Goal: Task Accomplishment & Management: Manage account settings

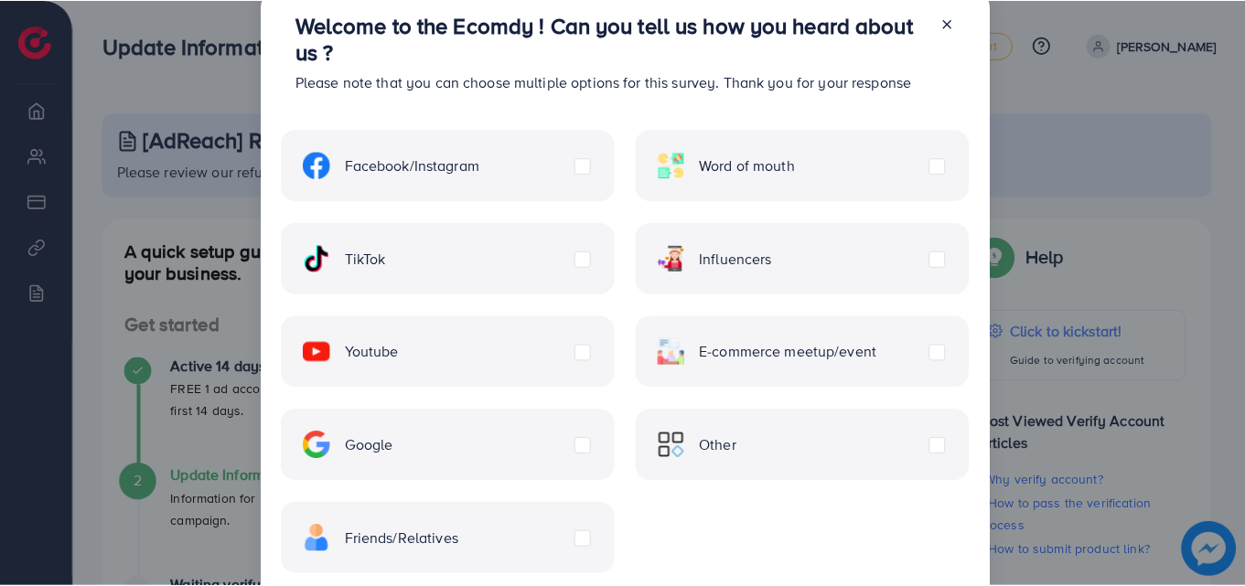
scroll to position [38, 0]
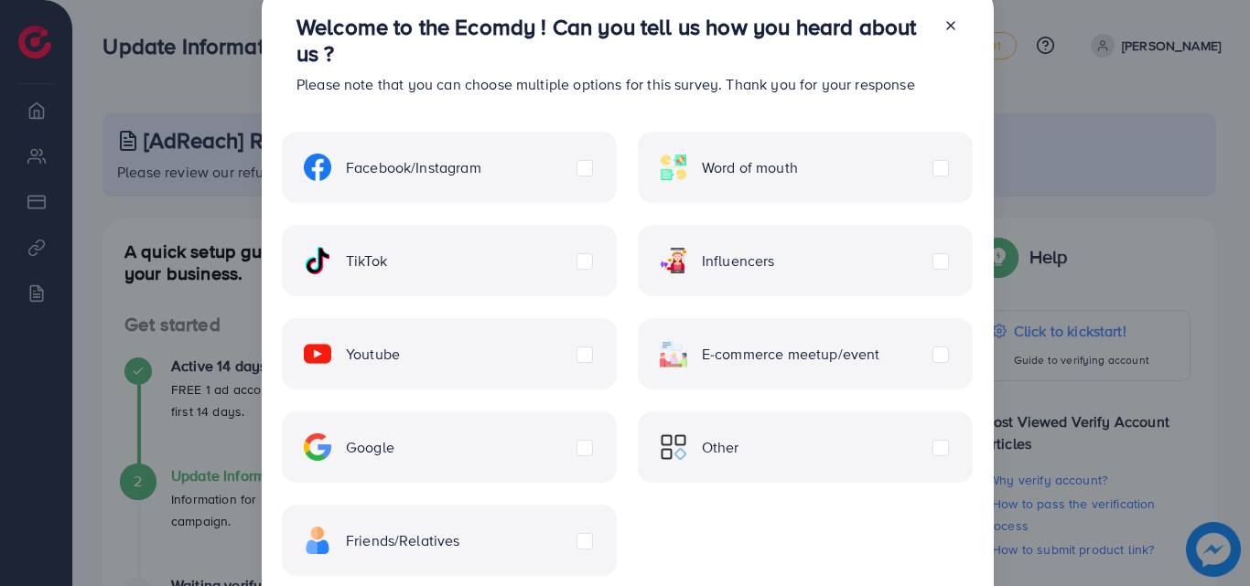
click at [947, 24] on line at bounding box center [950, 25] width 7 height 7
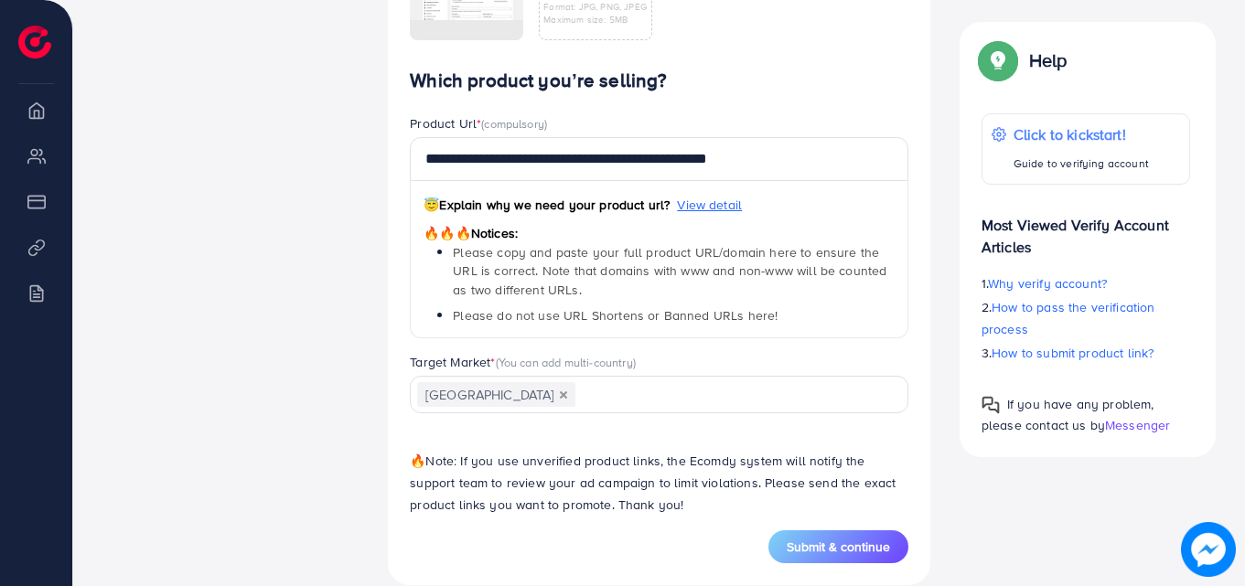
scroll to position [1306, 0]
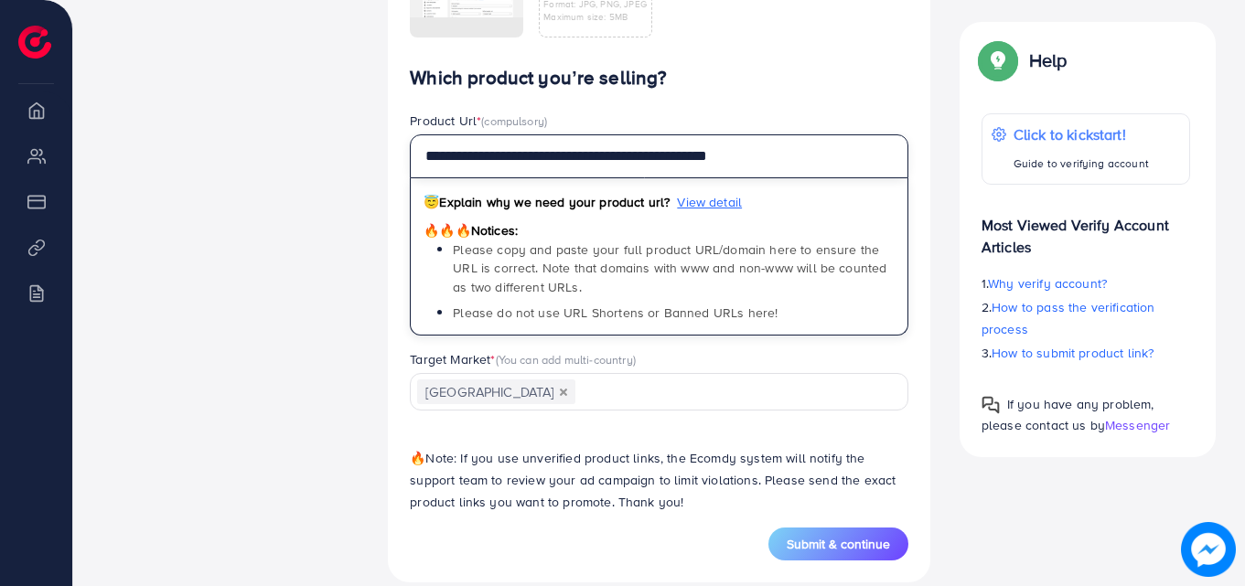
click at [771, 161] on input "**********" at bounding box center [659, 156] width 499 height 44
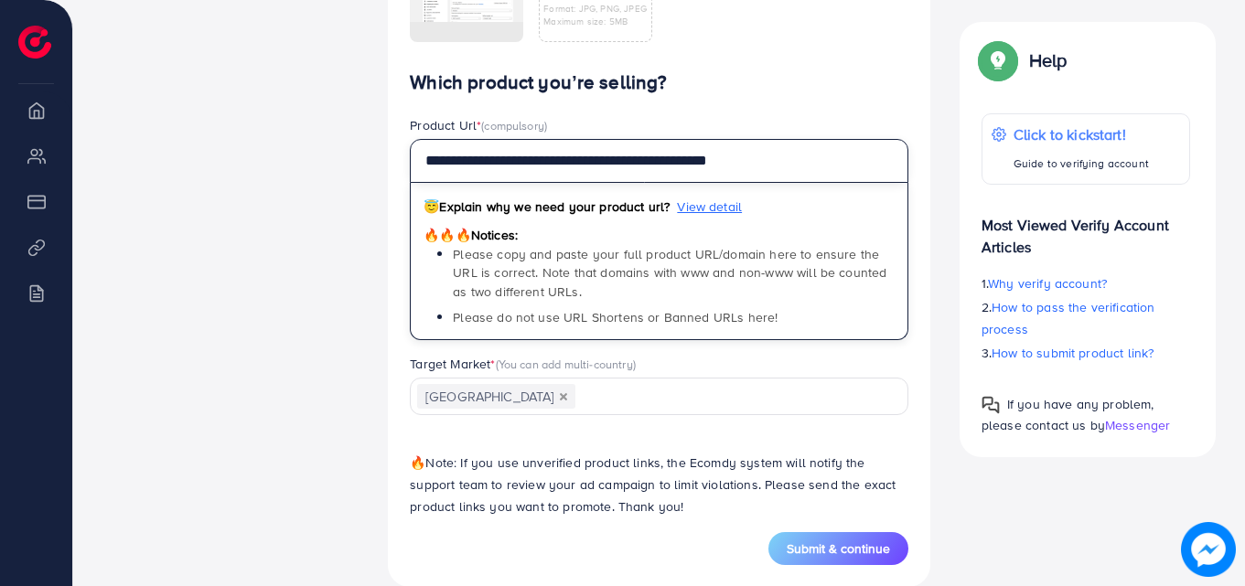
scroll to position [1304, 0]
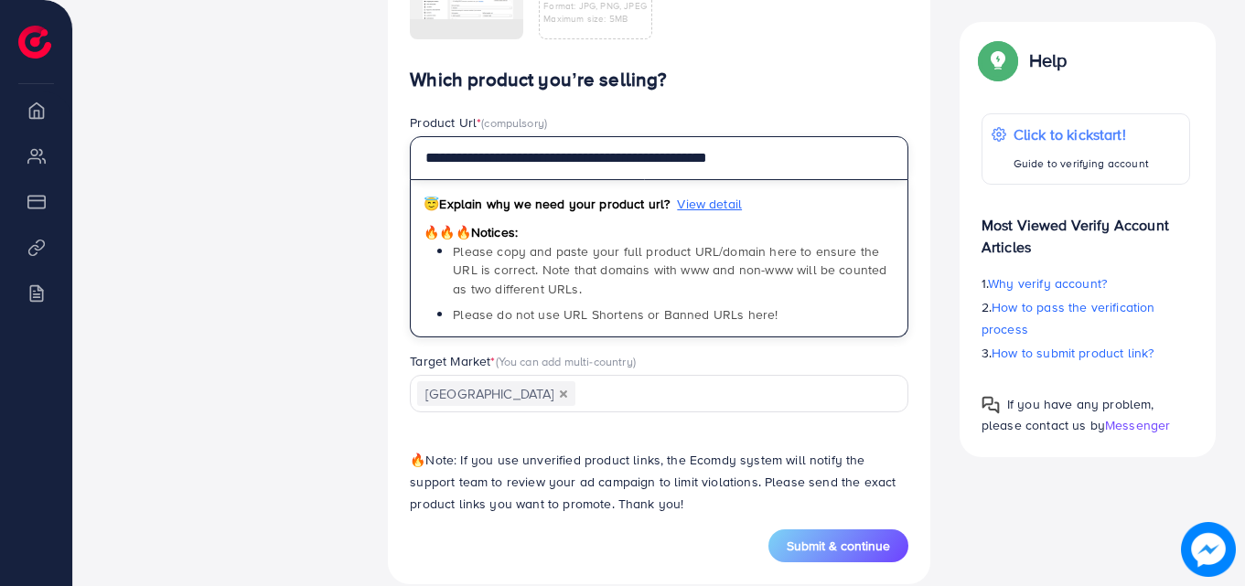
click at [710, 161] on input "**********" at bounding box center [659, 158] width 499 height 44
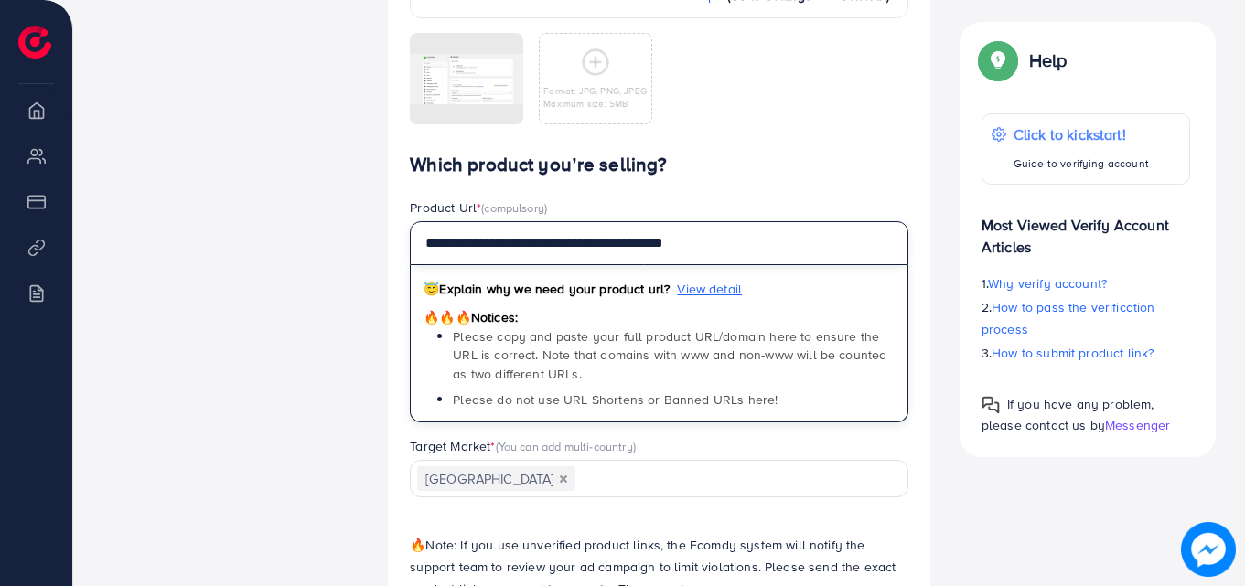
scroll to position [1332, 0]
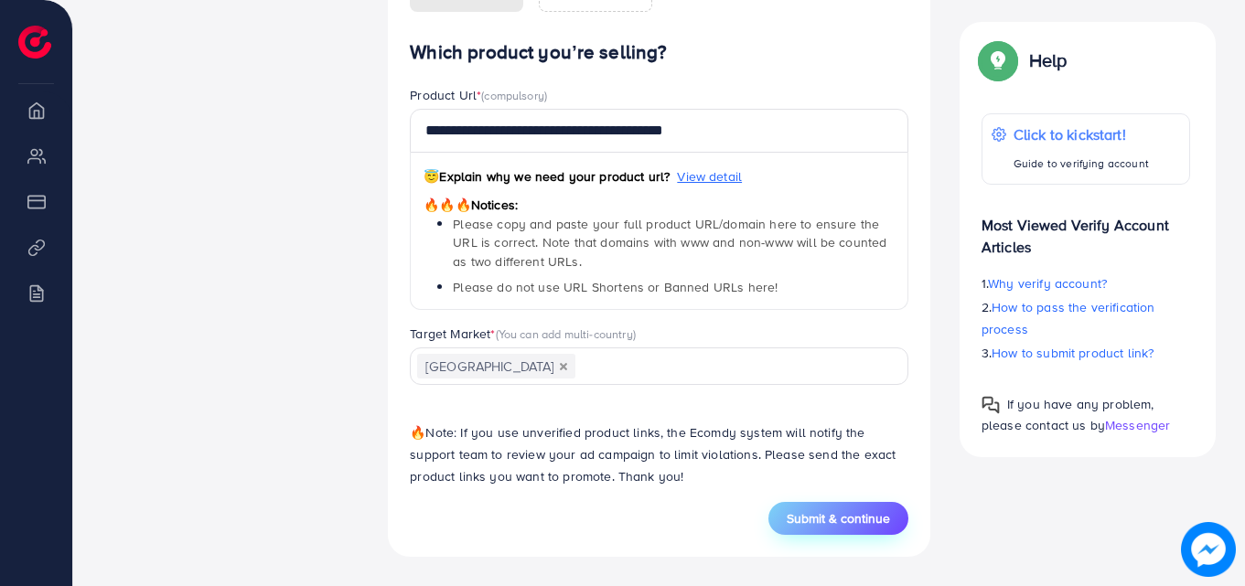
click at [811, 513] on span "Submit & continue" at bounding box center [838, 519] width 103 height 18
type input "**********"
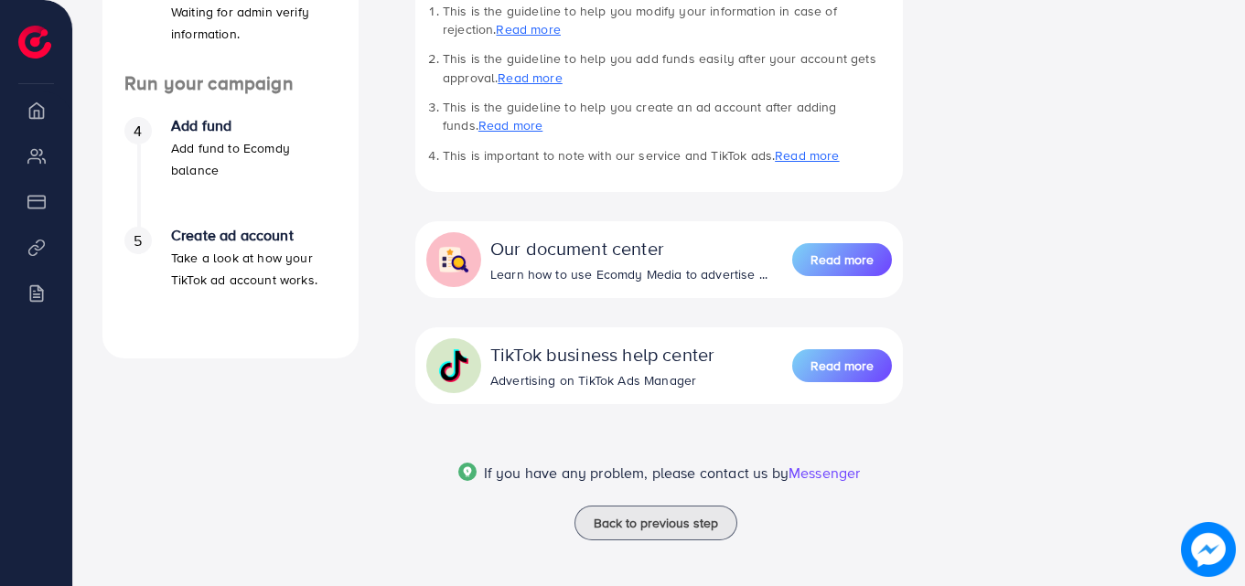
scroll to position [620, 0]
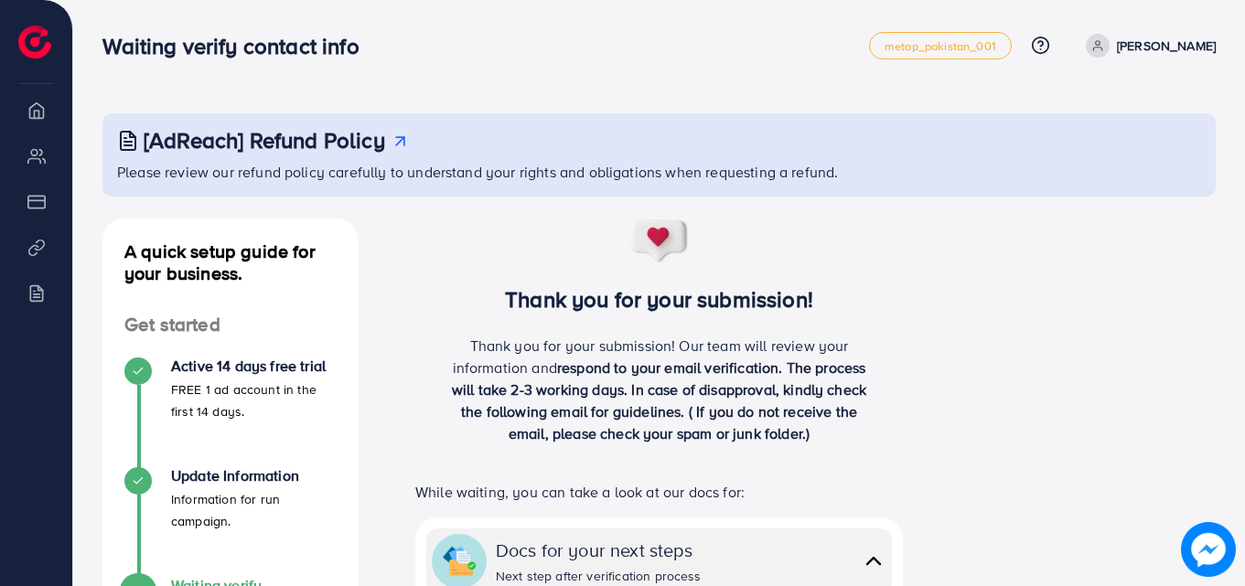
click at [1127, 47] on p "Muhammad shehryar" at bounding box center [1166, 46] width 99 height 22
click at [1094, 113] on span "Log out" at bounding box center [1105, 109] width 49 height 22
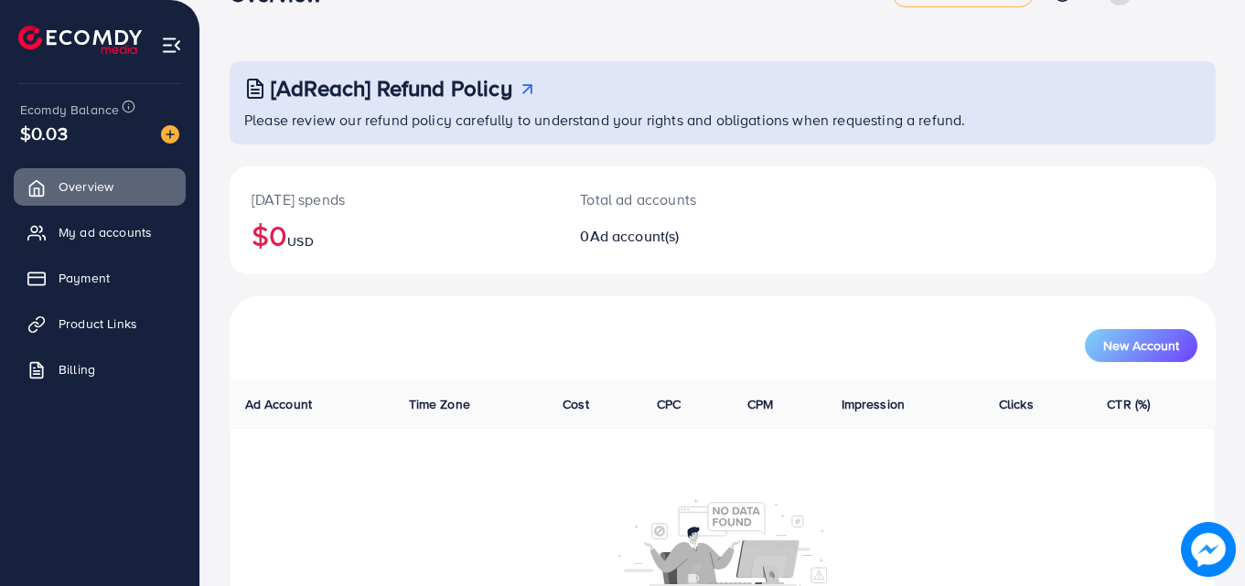
scroll to position [53, 0]
click at [166, 131] on img at bounding box center [170, 134] width 18 height 18
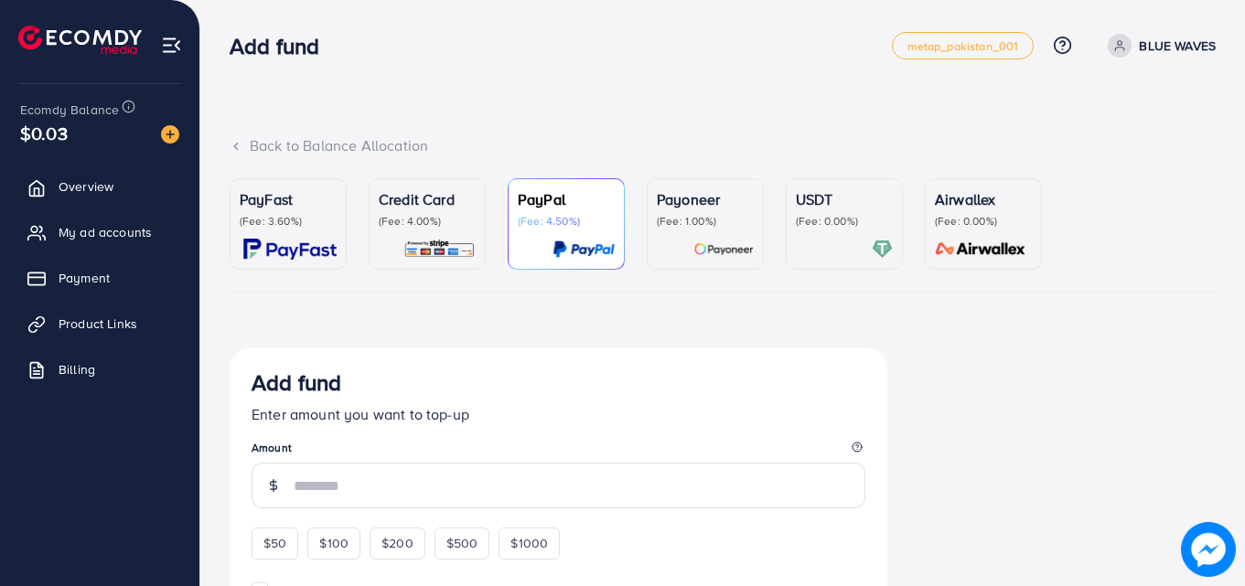
click at [300, 246] on div at bounding box center [288, 249] width 97 height 21
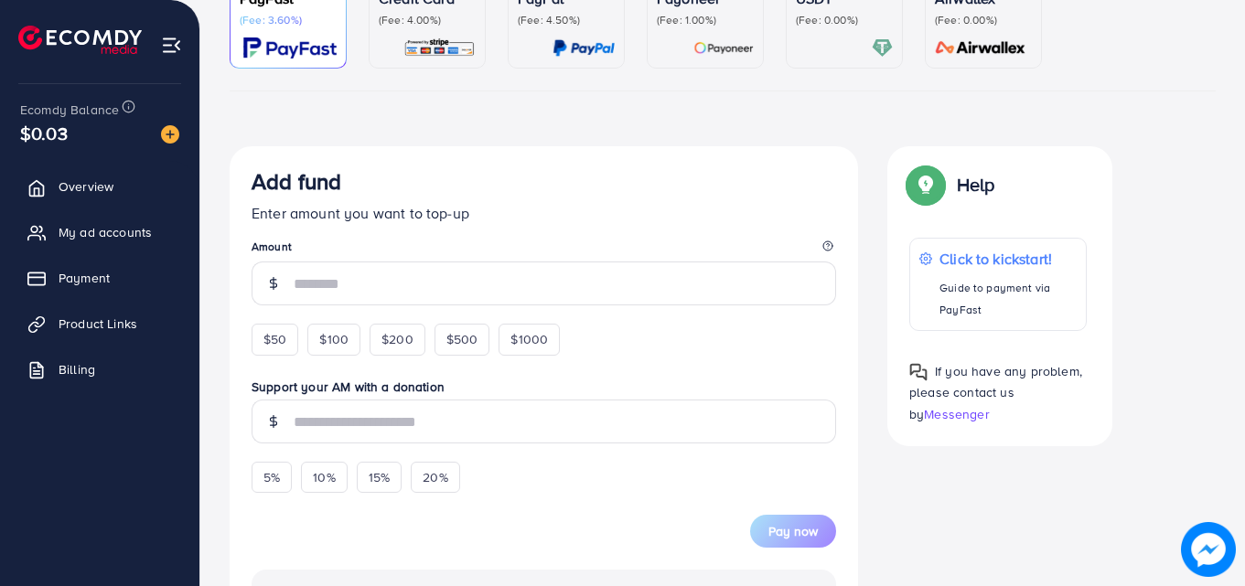
scroll to position [198, 0]
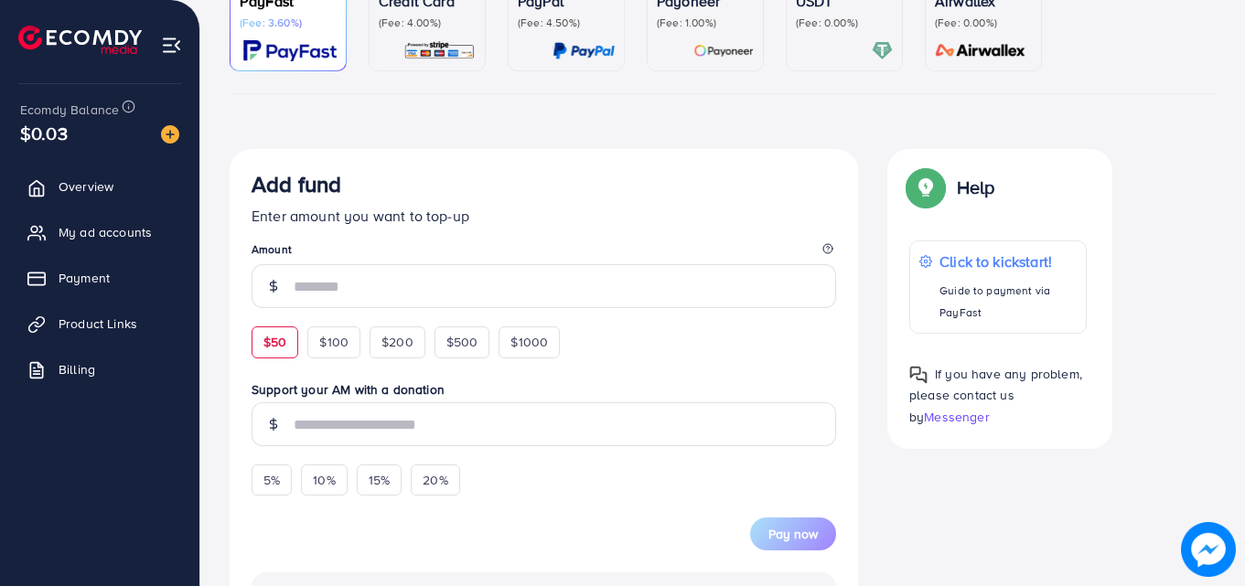
click at [267, 347] on span "$50" at bounding box center [274, 342] width 23 height 18
type input "**"
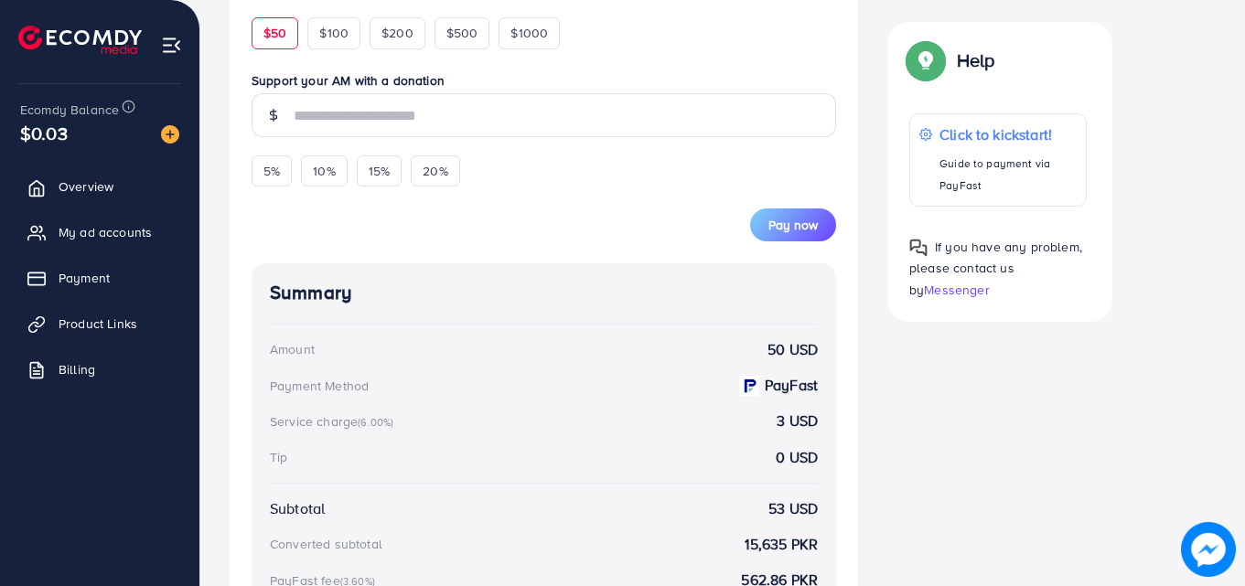
scroll to position [534, 0]
click at [799, 232] on span "Pay now" at bounding box center [792, 226] width 49 height 18
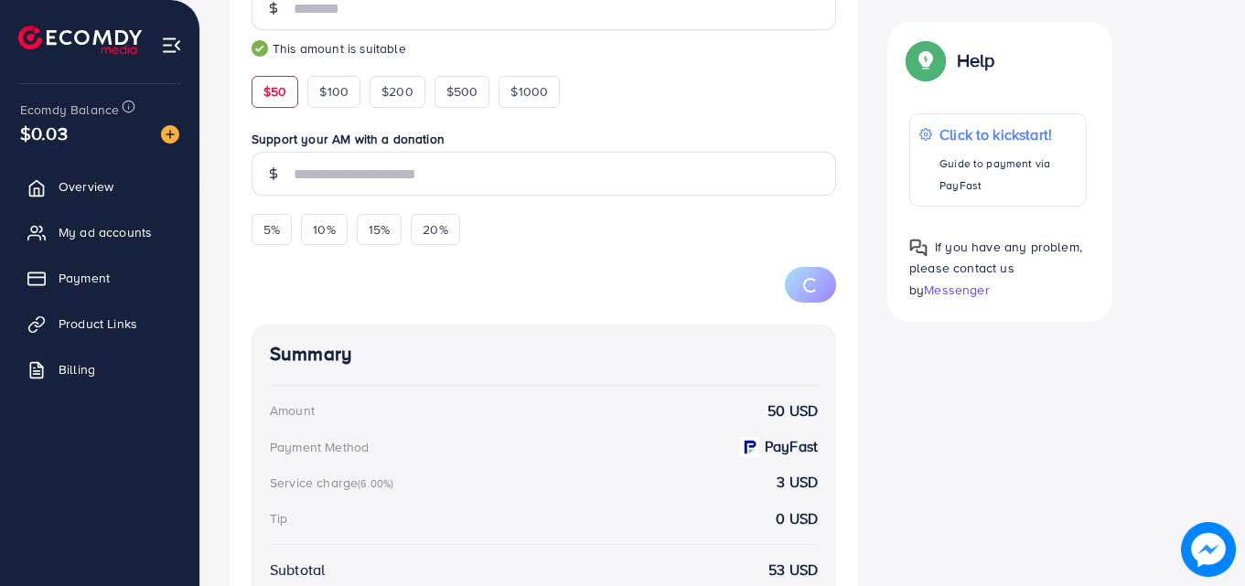
scroll to position [476, 0]
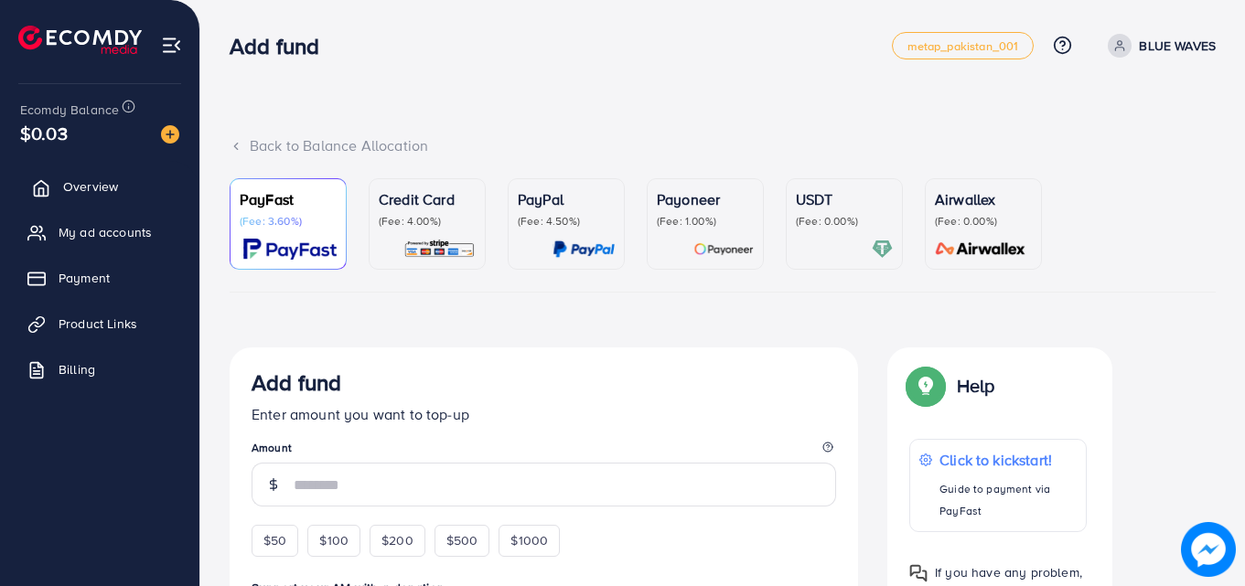
click at [96, 188] on span "Overview" at bounding box center [90, 186] width 55 height 18
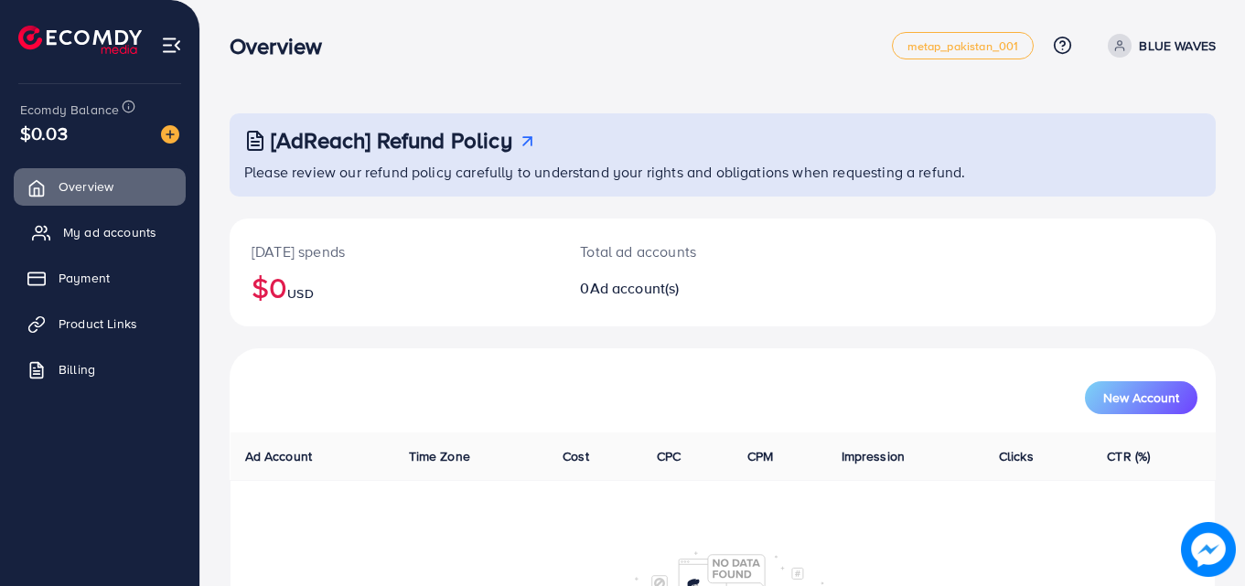
click at [85, 243] on link "My ad accounts" at bounding box center [100, 232] width 172 height 37
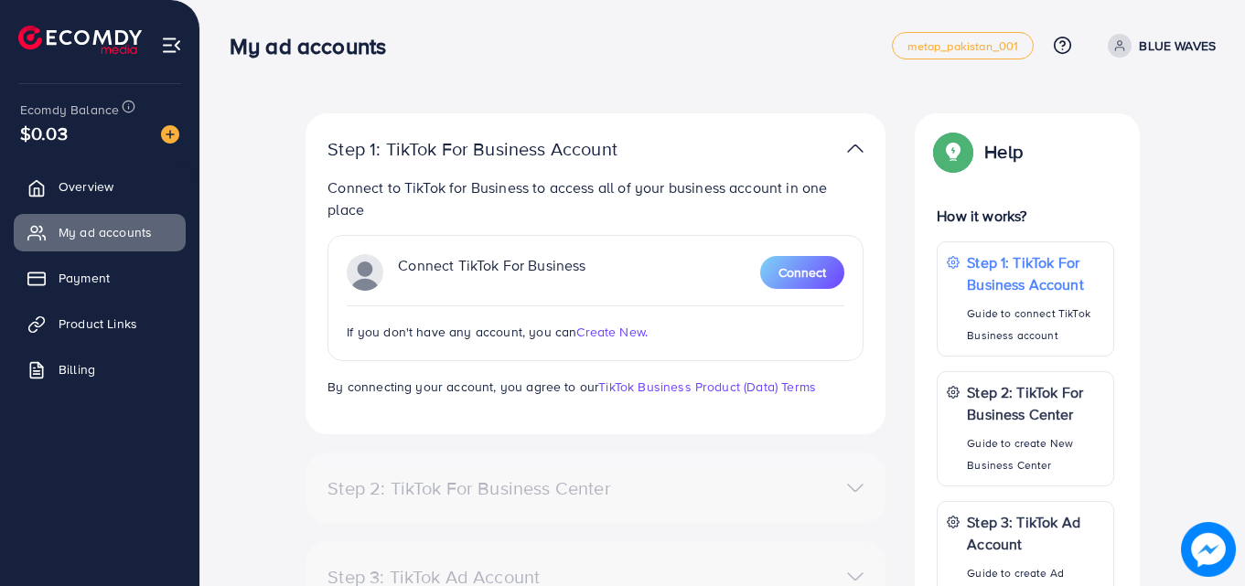
click at [611, 336] on span "Create New." at bounding box center [611, 332] width 71 height 18
click at [178, 46] on img at bounding box center [171, 45] width 21 height 21
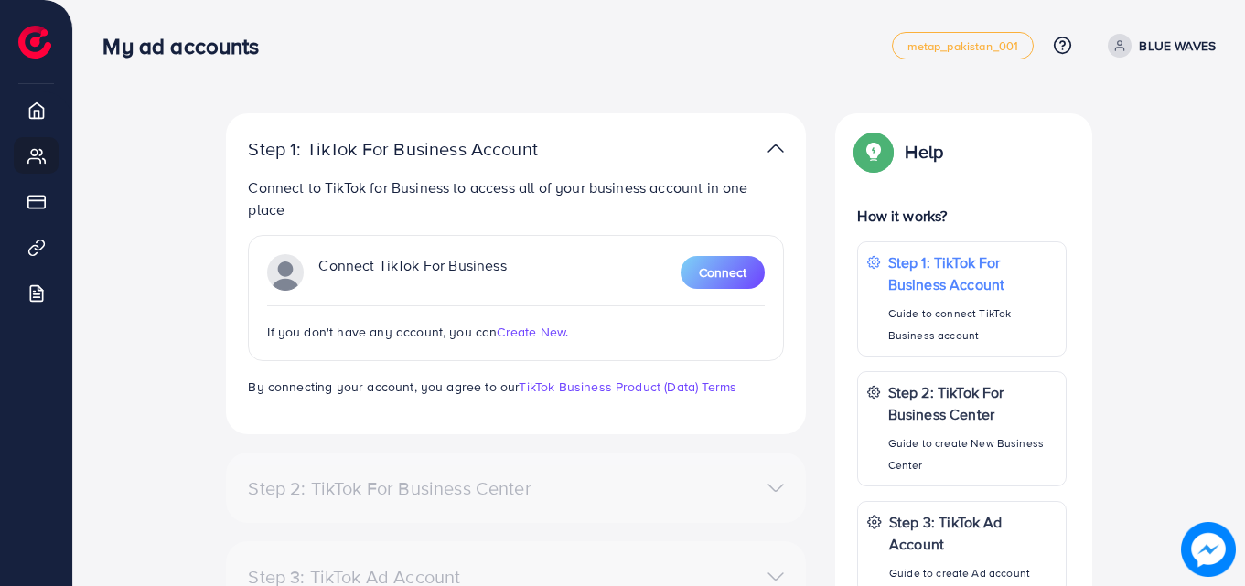
click at [1126, 44] on span at bounding box center [1120, 46] width 24 height 24
click at [1132, 125] on link "Profile" at bounding box center [1128, 109] width 174 height 41
select select "********"
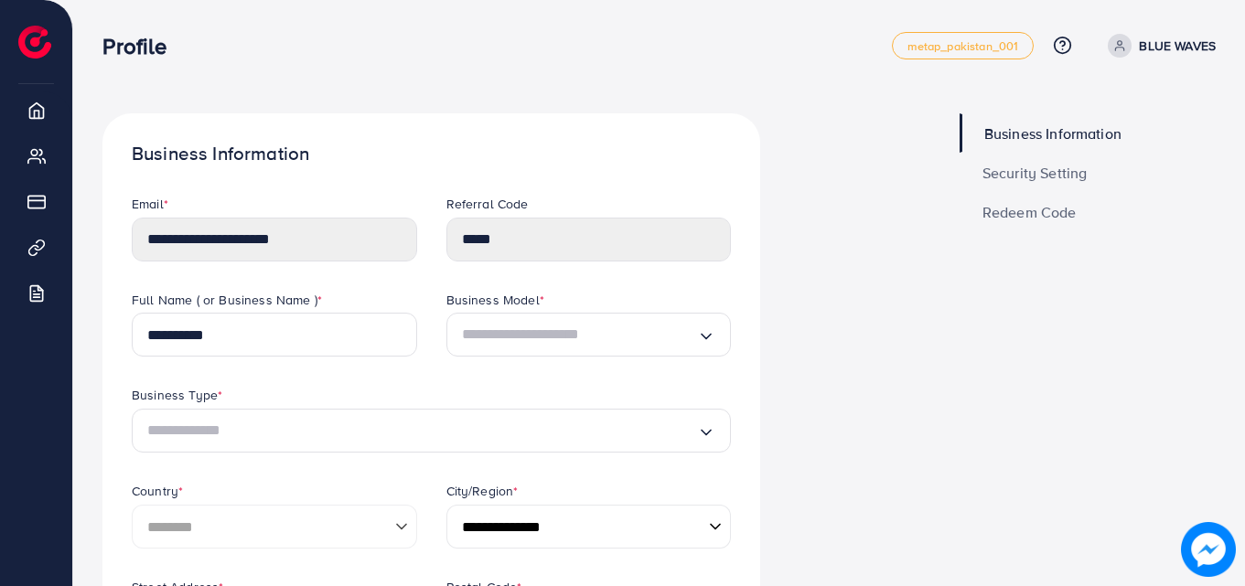
click at [1029, 178] on span "Security Setting" at bounding box center [1034, 173] width 105 height 15
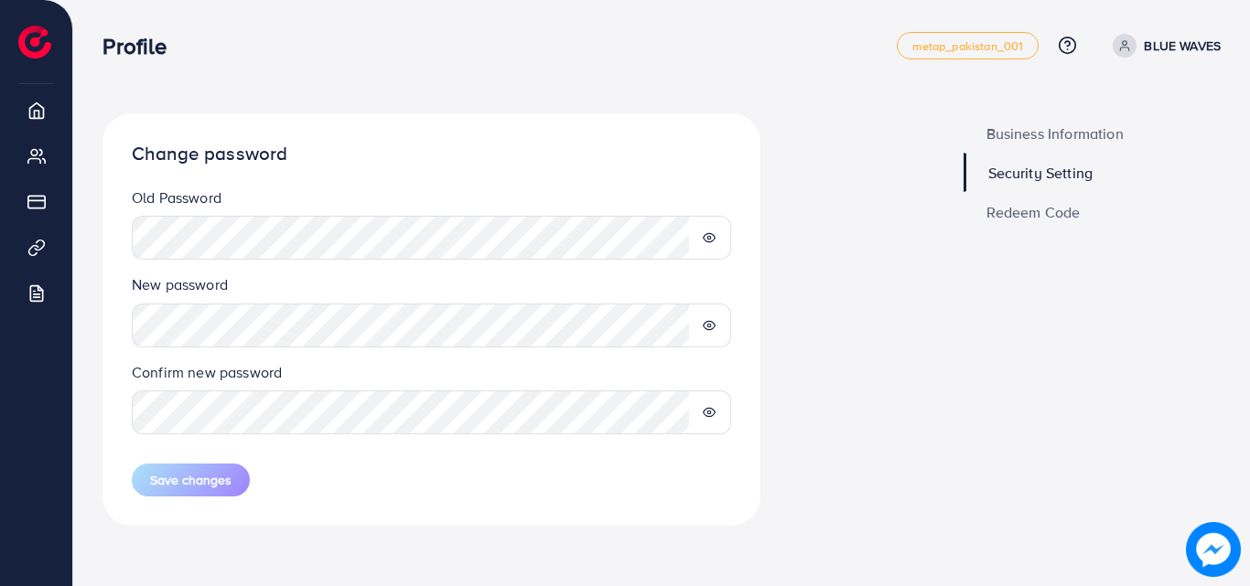
click at [710, 235] on icon at bounding box center [709, 237] width 13 height 13
click at [710, 327] on circle at bounding box center [709, 326] width 4 height 4
click at [713, 413] on icon at bounding box center [709, 412] width 12 height 8
click at [710, 414] on icon at bounding box center [709, 412] width 13 height 13
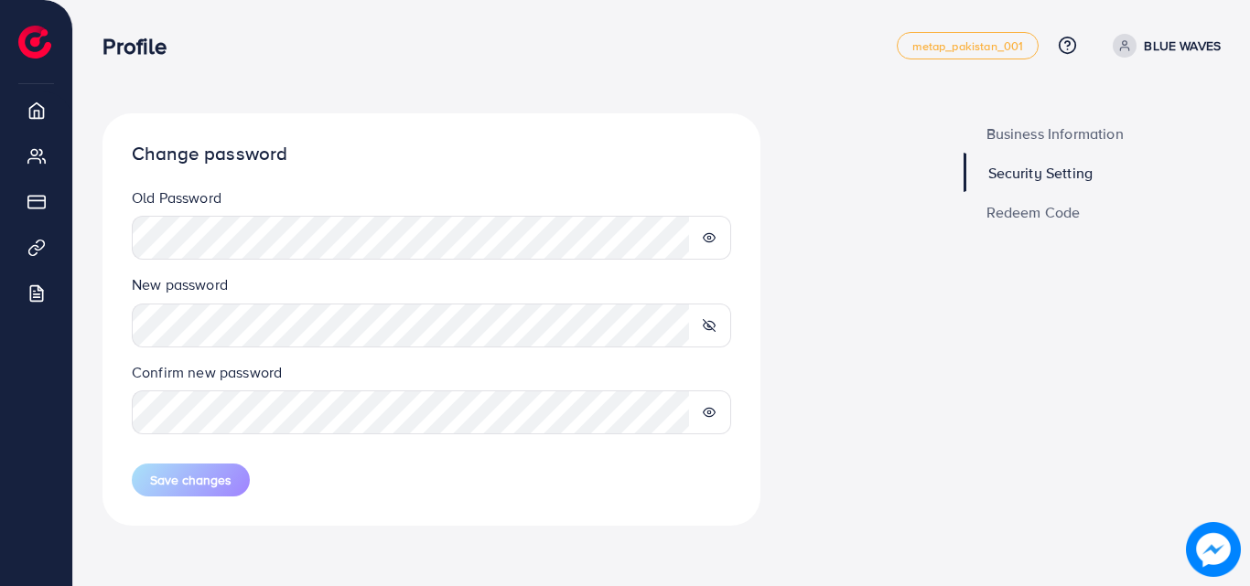
click at [708, 328] on icon at bounding box center [709, 325] width 13 height 13
click at [1037, 217] on span "Redeem Code" at bounding box center [1033, 212] width 94 height 15
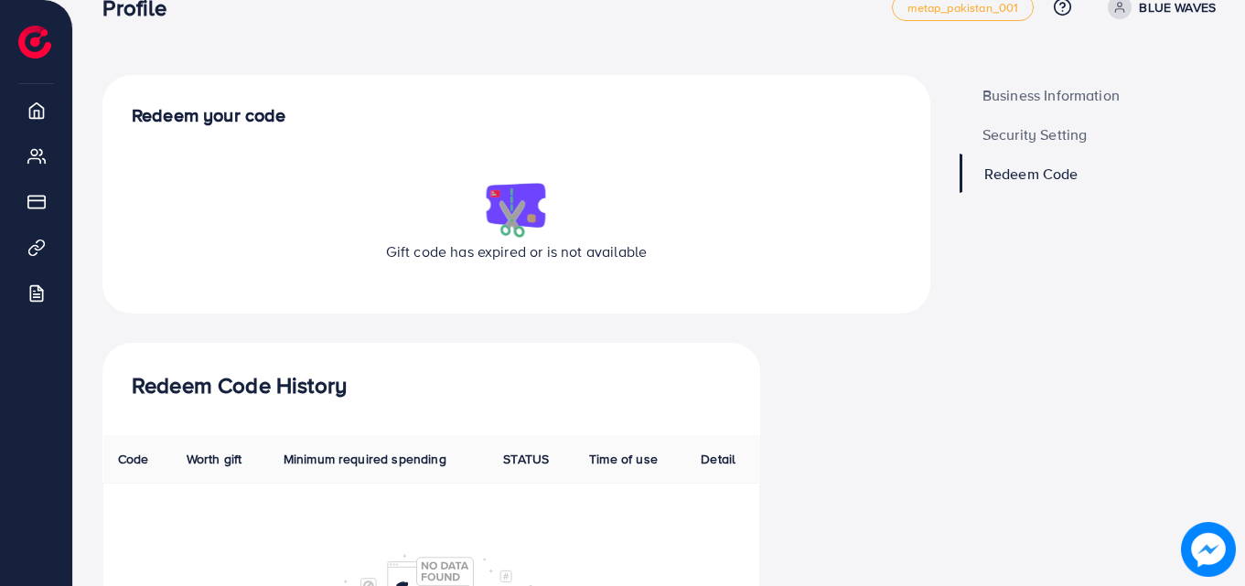
scroll to position [41, 0]
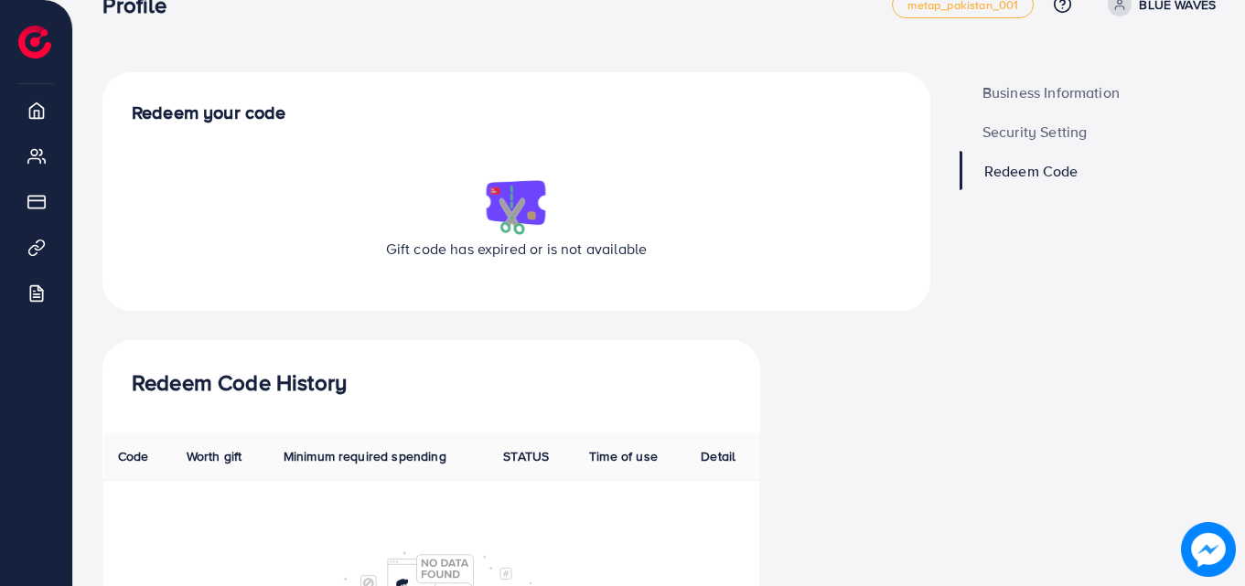
click at [1016, 100] on span "Business Information" at bounding box center [1050, 92] width 137 height 15
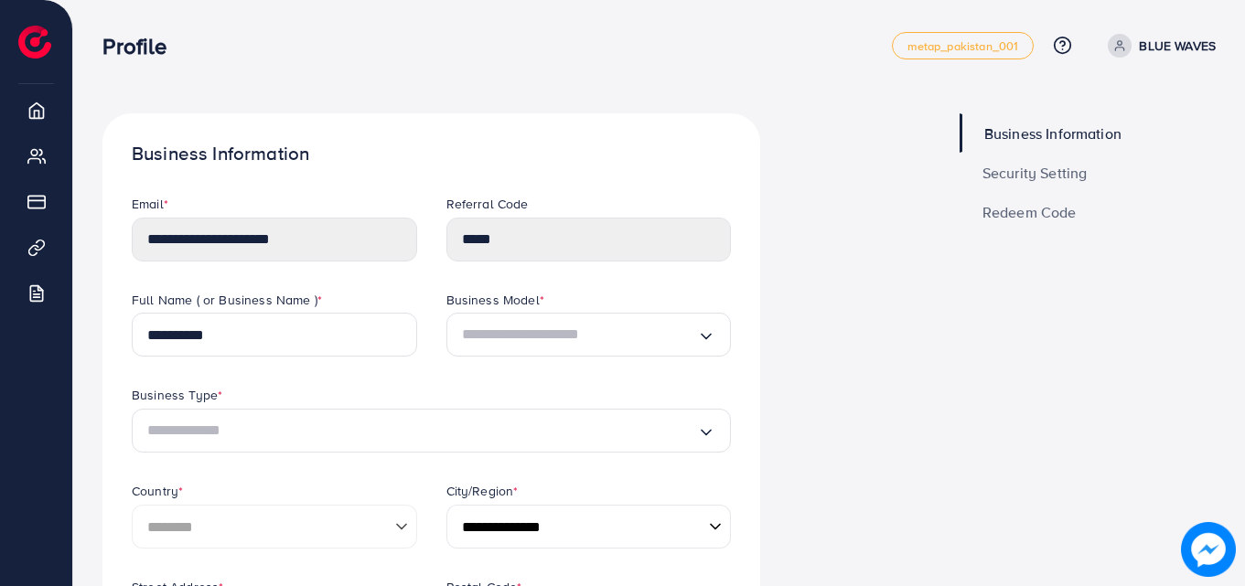
click at [1058, 180] on span "Security Setting" at bounding box center [1034, 173] width 105 height 15
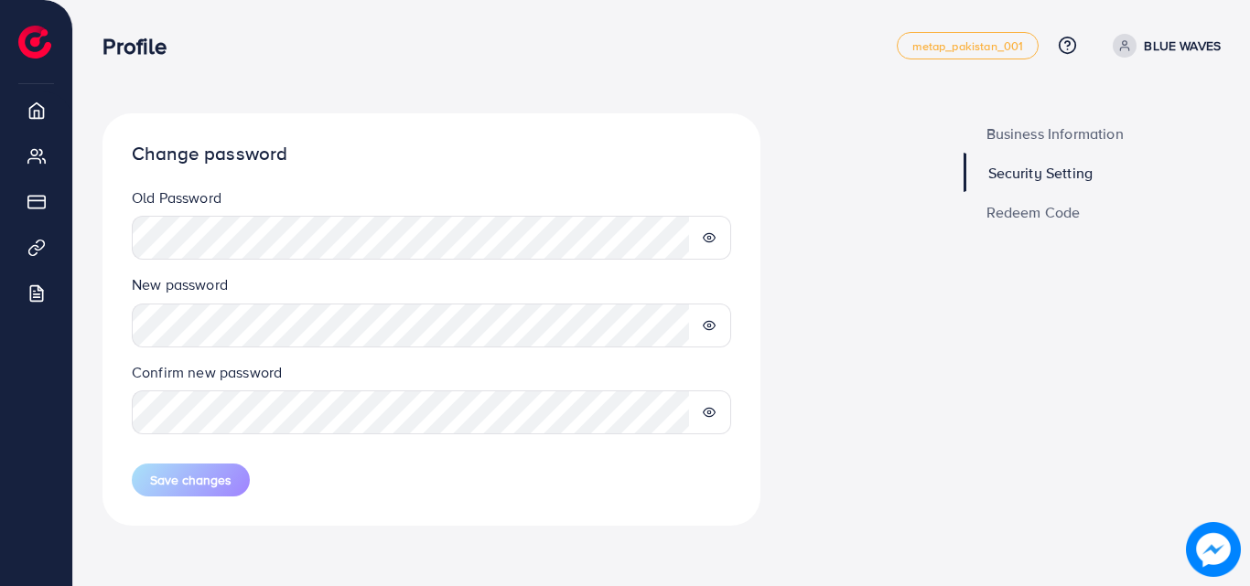
click at [723, 320] on div at bounding box center [709, 326] width 43 height 44
click at [713, 325] on icon at bounding box center [709, 325] width 13 height 13
click at [708, 238] on icon at bounding box center [709, 237] width 13 height 13
click at [1079, 295] on div "Business Information Security Setting Redeem Code" at bounding box center [1092, 334] width 287 height 442
click at [1037, 209] on span "Redeem Code" at bounding box center [1033, 212] width 94 height 15
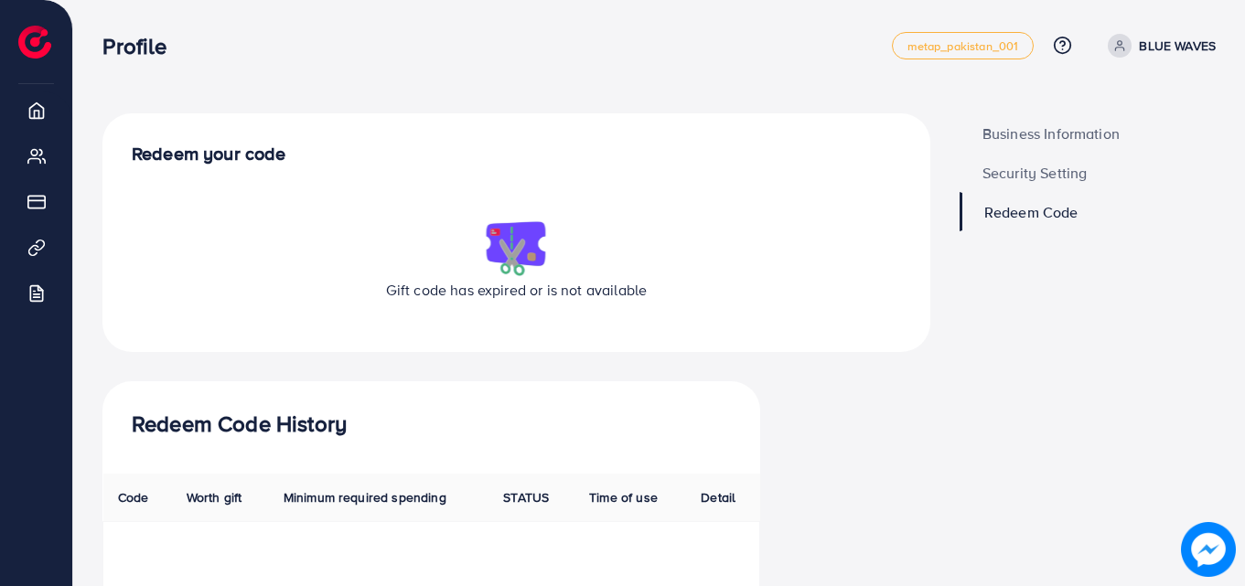
click at [1042, 134] on span "Business Information" at bounding box center [1050, 133] width 137 height 15
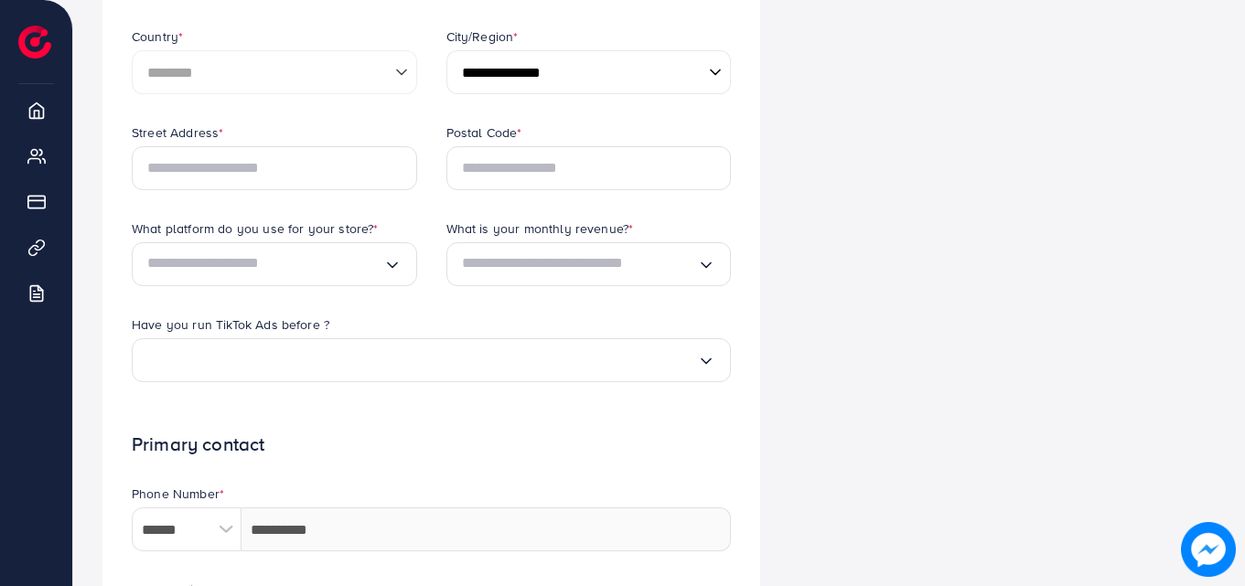
scroll to position [454, 0]
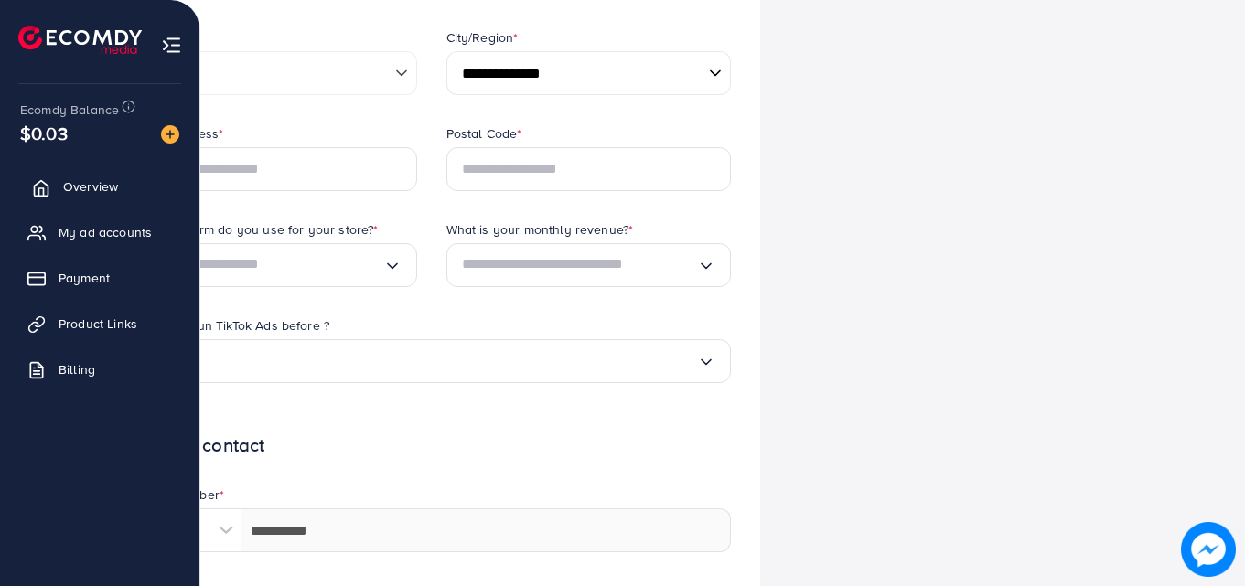
click at [107, 188] on span "Overview" at bounding box center [90, 186] width 55 height 18
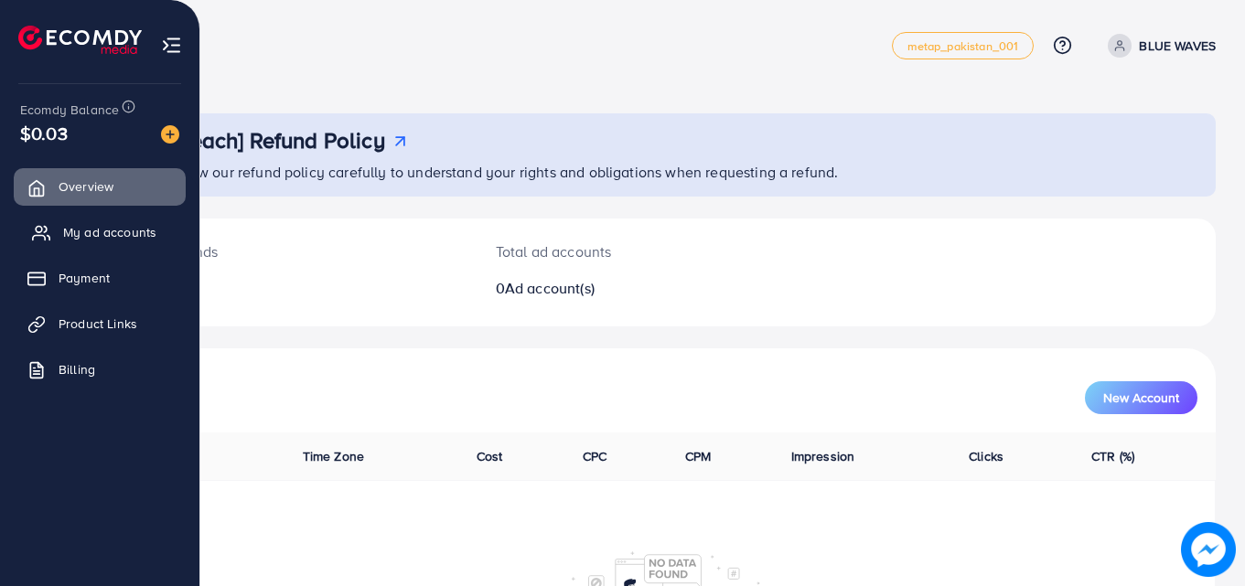
click at [117, 237] on span "My ad accounts" at bounding box center [109, 232] width 93 height 18
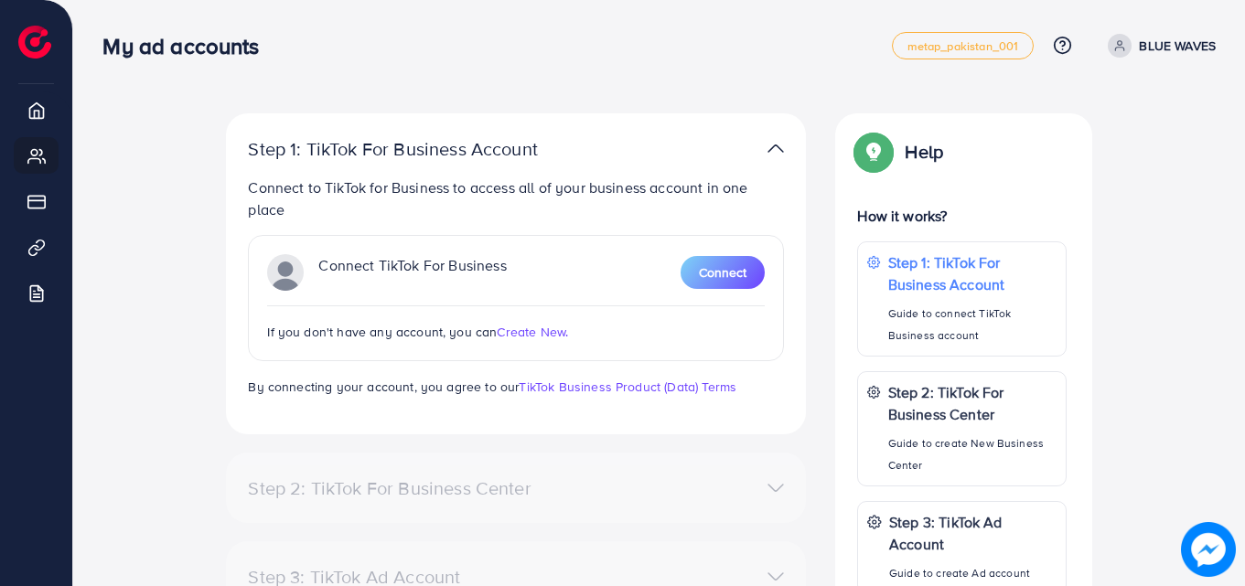
click at [520, 330] on span "Create New." at bounding box center [532, 332] width 71 height 18
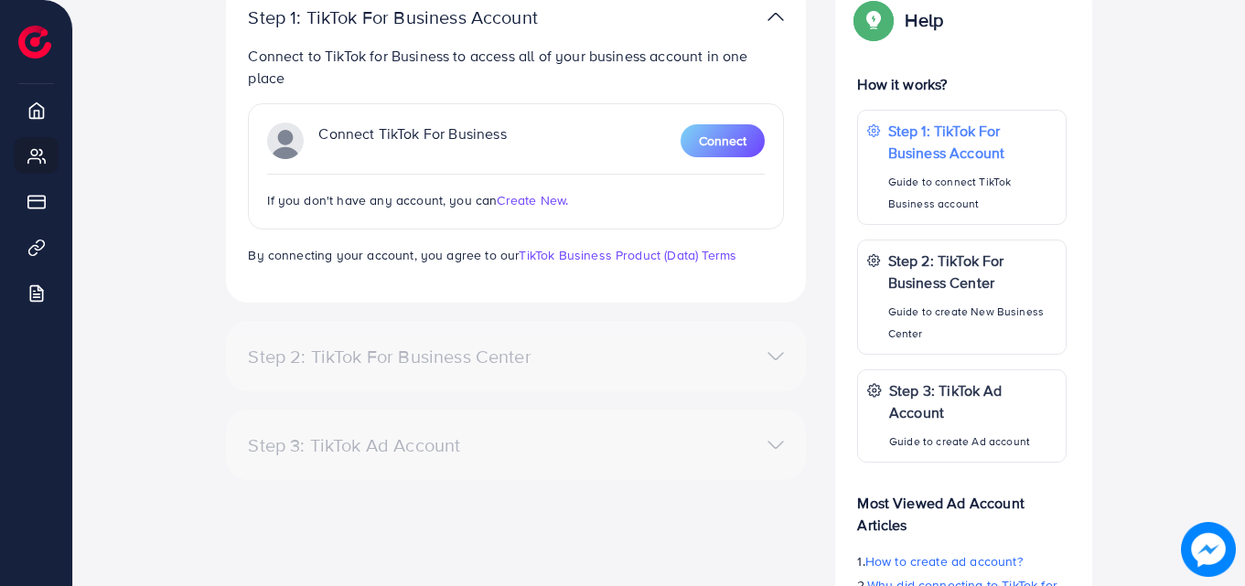
scroll to position [133, 0]
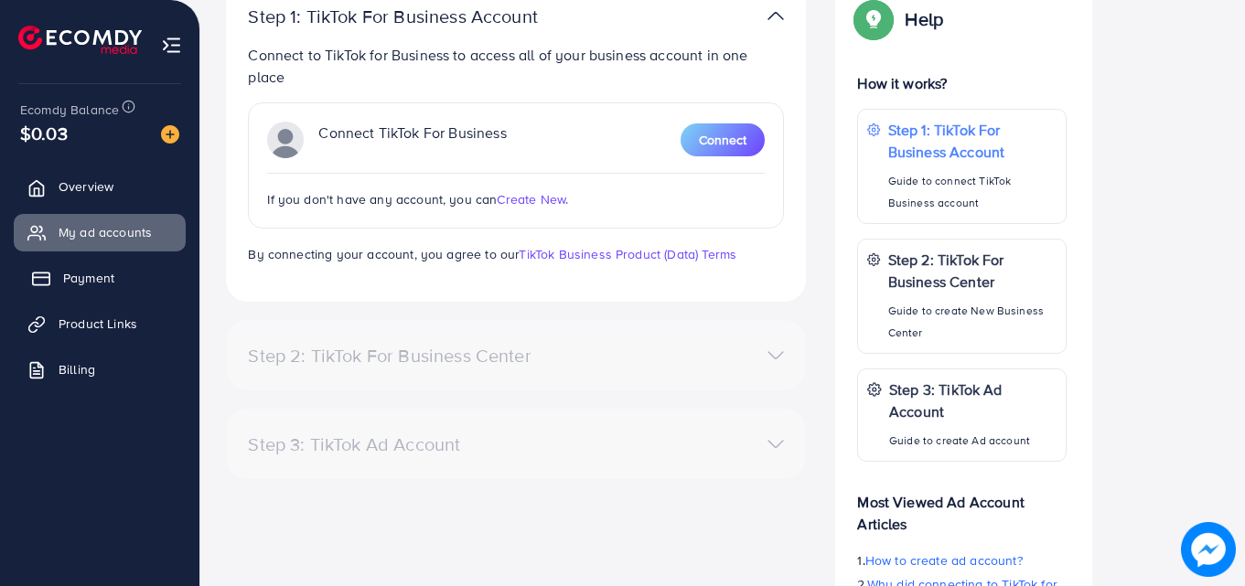
click at [83, 285] on span "Payment" at bounding box center [88, 278] width 51 height 18
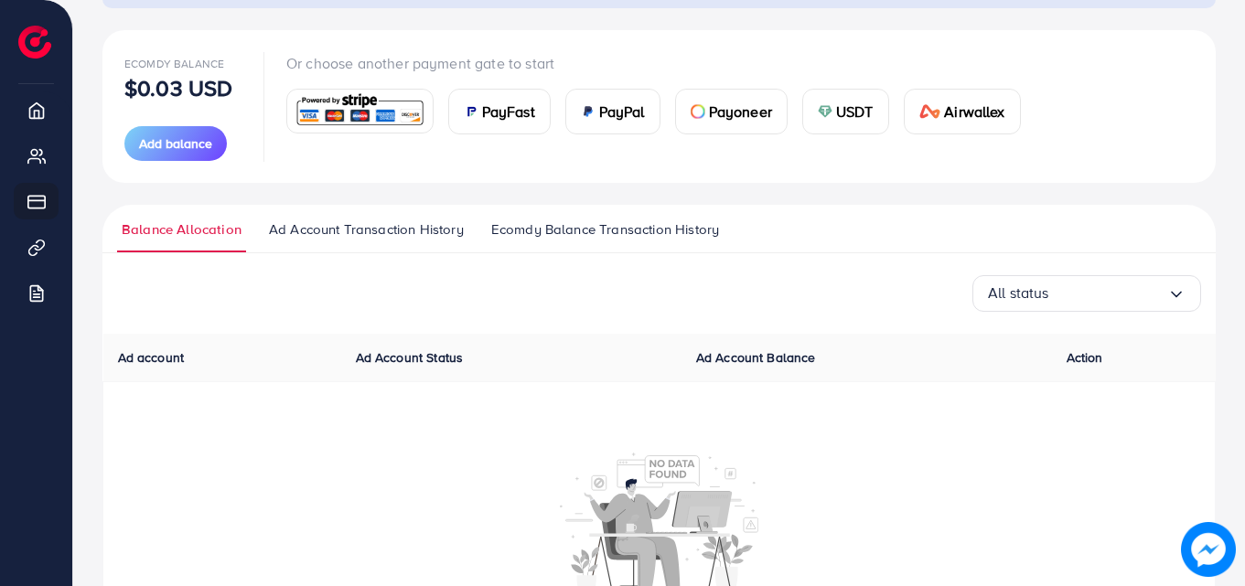
scroll to position [192, 0]
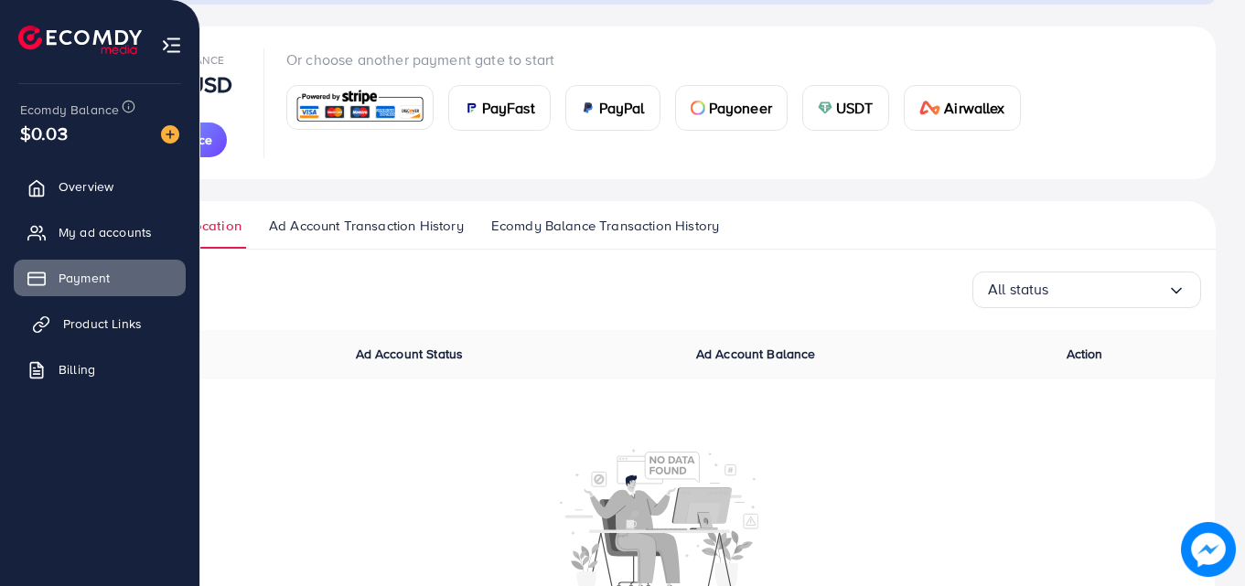
click at [103, 321] on span "Product Links" at bounding box center [102, 324] width 79 height 18
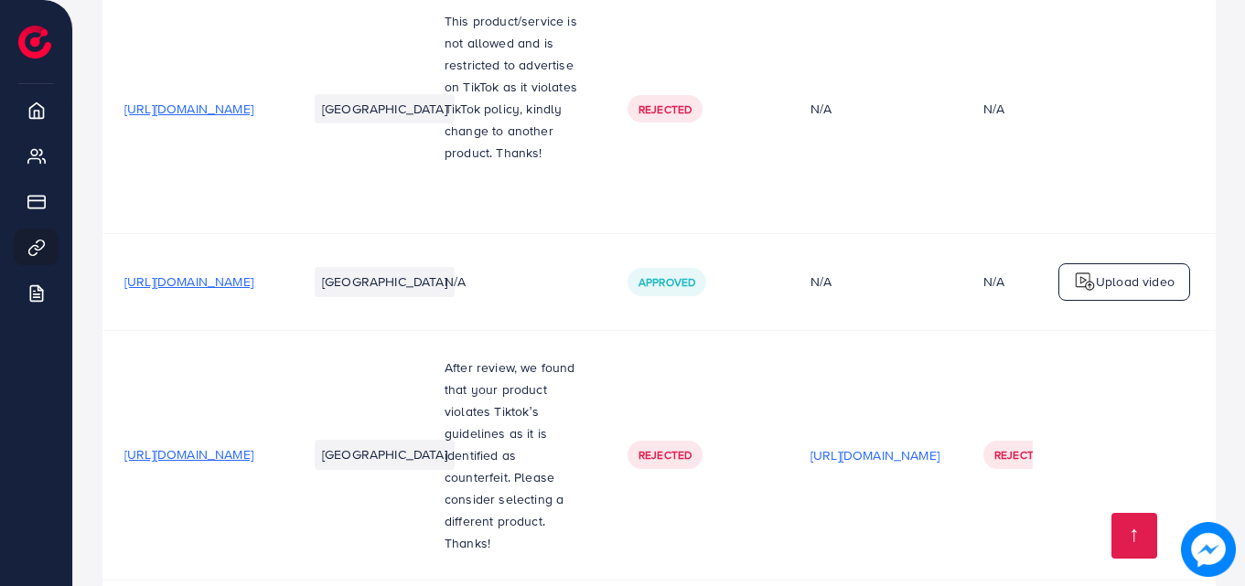
scroll to position [555, 0]
click at [253, 272] on span "https://bluewavess.com/products/fresh-easy-manual-juice-extractor-hand-pressure…" at bounding box center [188, 281] width 129 height 18
click at [253, 99] on span "https://bluewavess.com/products/ems-foot-massager-energyflow" at bounding box center [188, 108] width 129 height 18
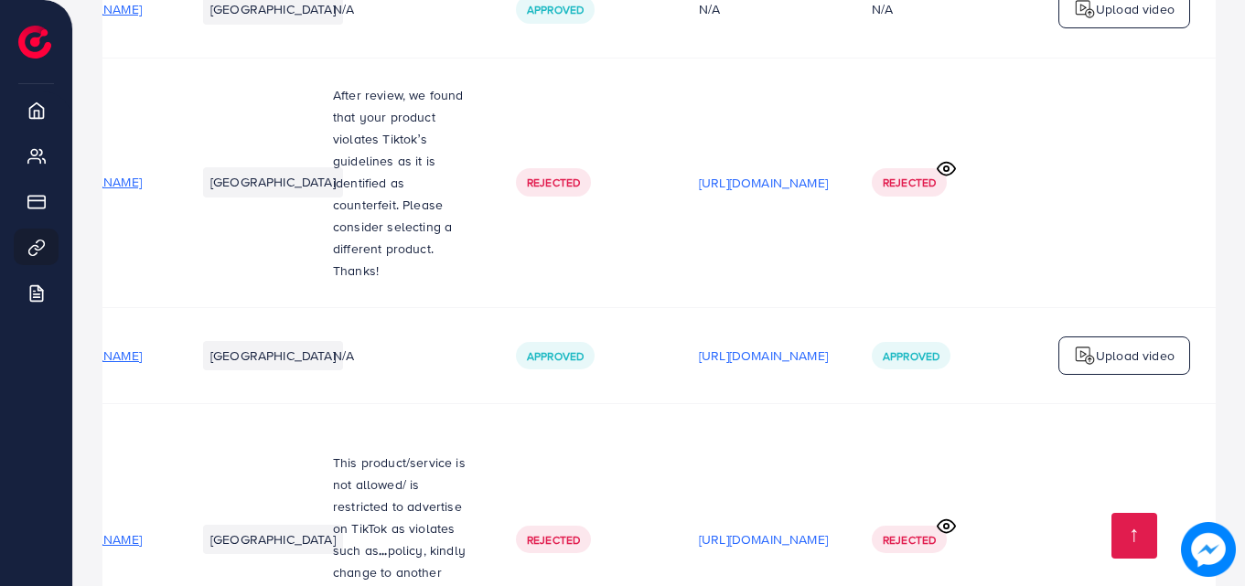
scroll to position [826, 0]
click at [948, 167] on circle at bounding box center [946, 169] width 5 height 5
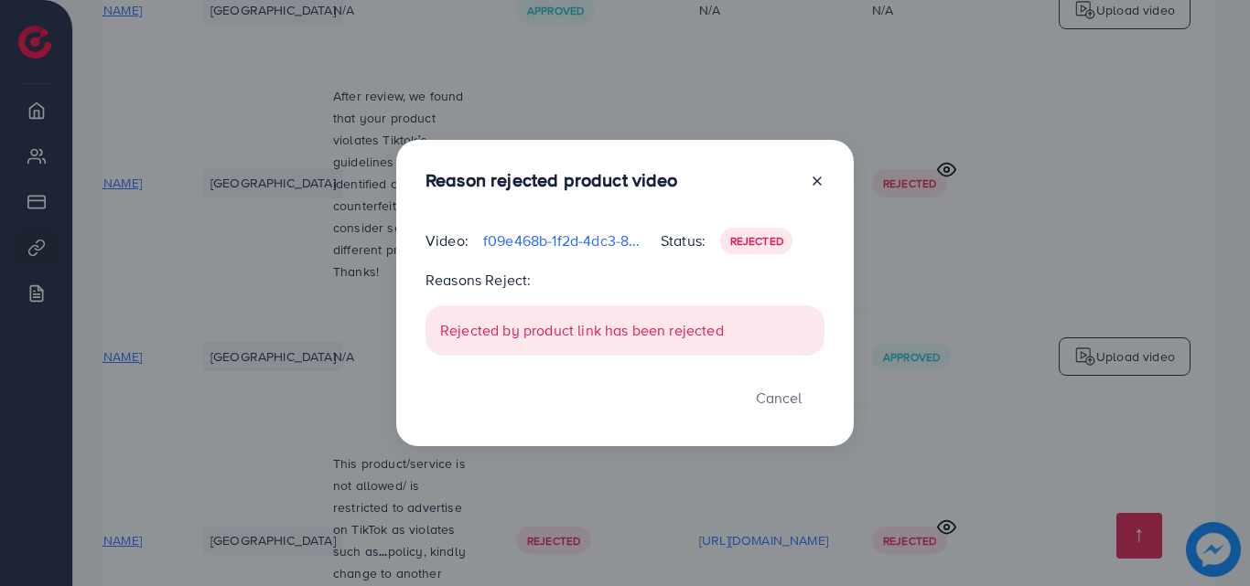
click at [815, 180] on icon at bounding box center [817, 181] width 15 height 15
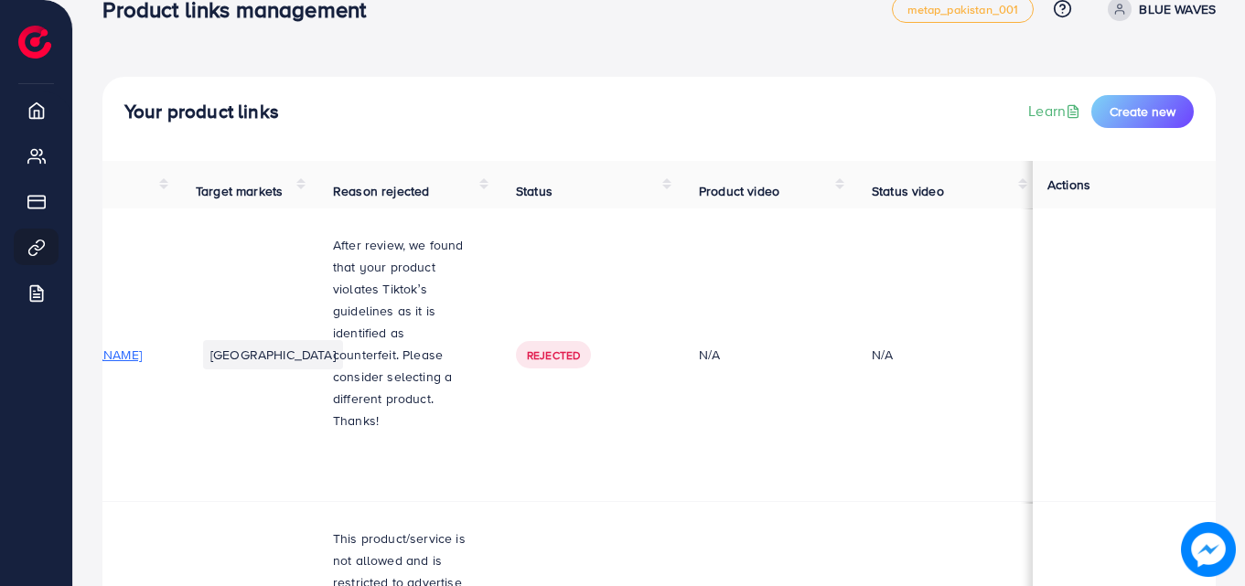
scroll to position [0, 0]
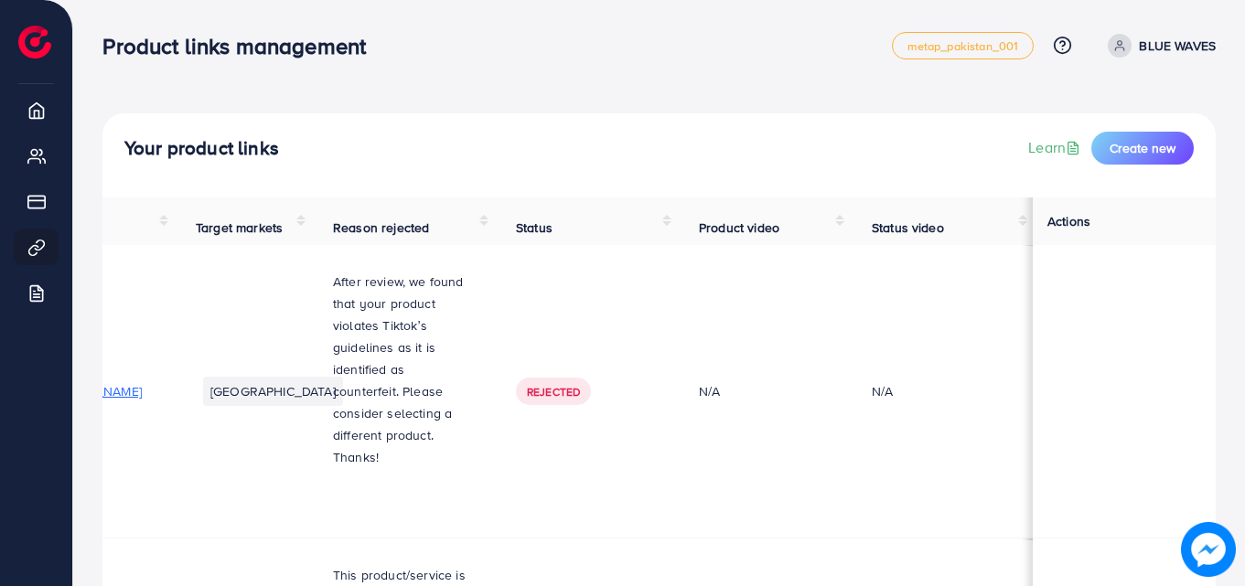
click at [1108, 44] on span at bounding box center [1120, 46] width 24 height 24
click at [1077, 65] on div "Product links management metap_pakistan_001 Help Center Contact Support Plans a…" at bounding box center [658, 45] width 1113 height 51
click at [1126, 52] on span at bounding box center [1120, 46] width 24 height 24
click at [1110, 151] on span "Log out" at bounding box center [1105, 150] width 49 height 22
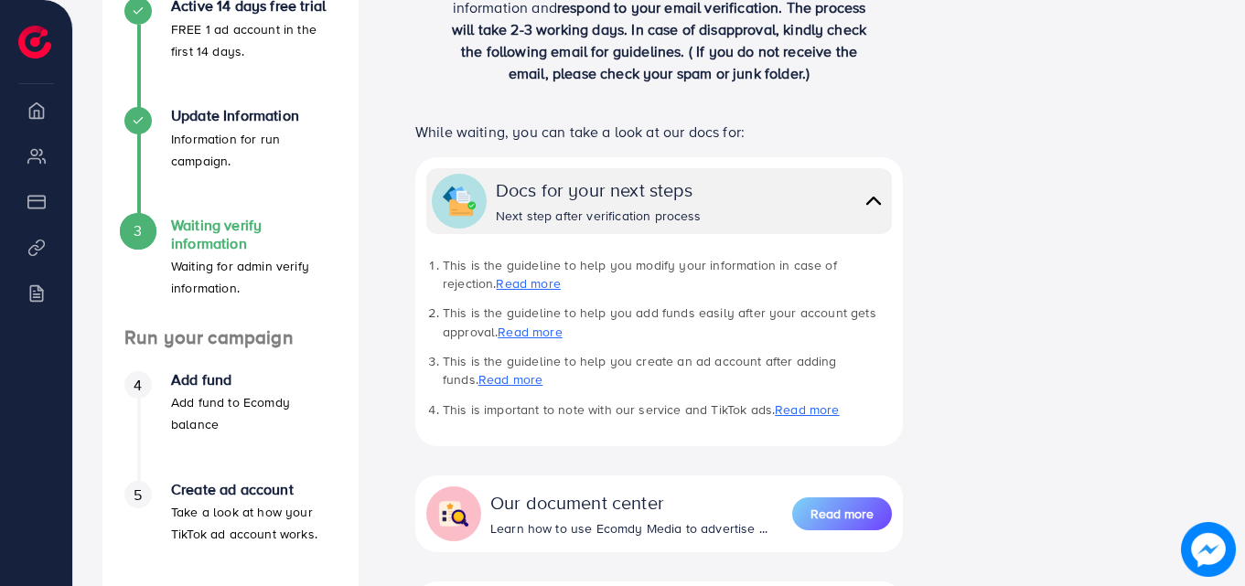
scroll to position [342, 0]
